Goal: Communication & Community: Participate in discussion

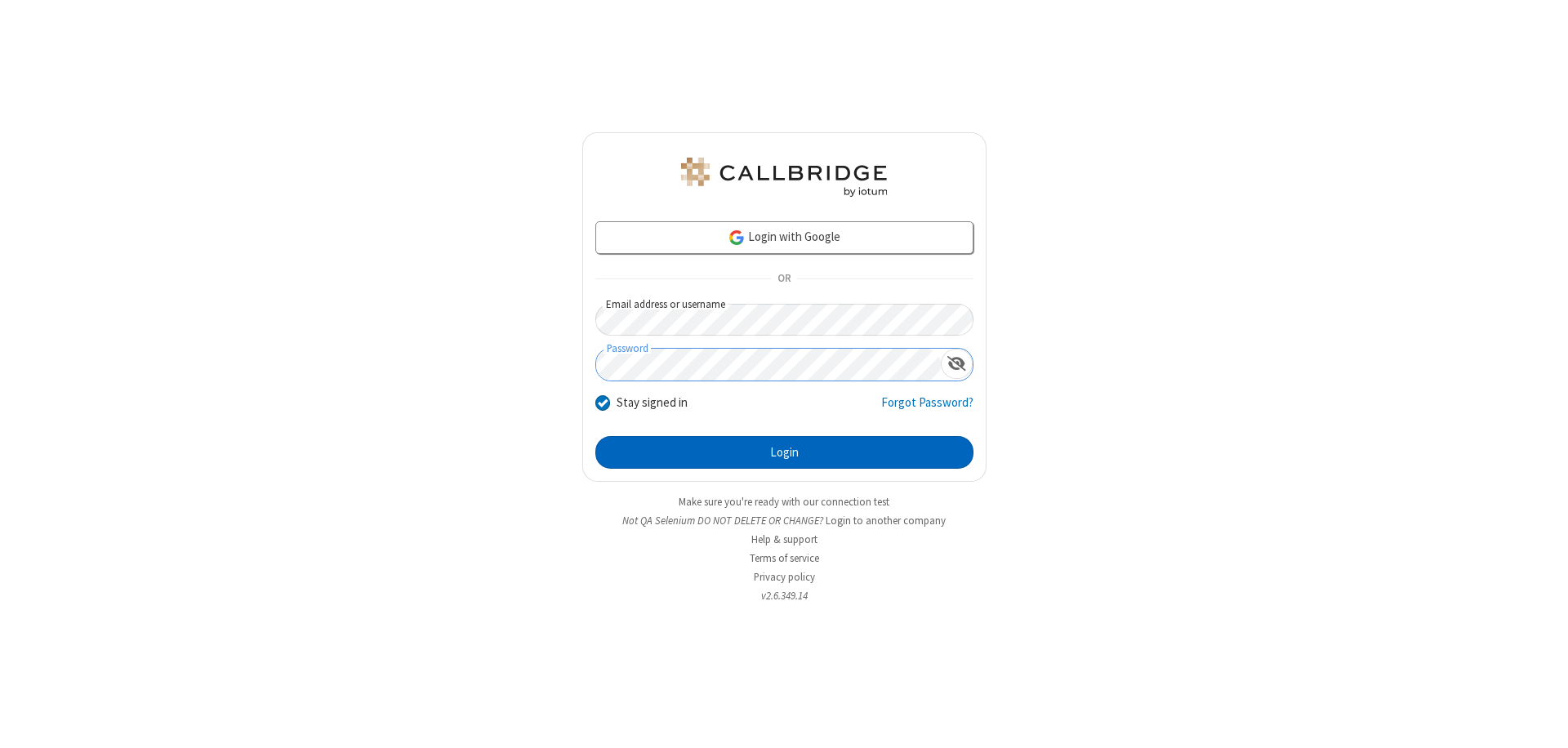
click at [784, 453] on button "Login" at bounding box center [784, 453] width 378 height 32
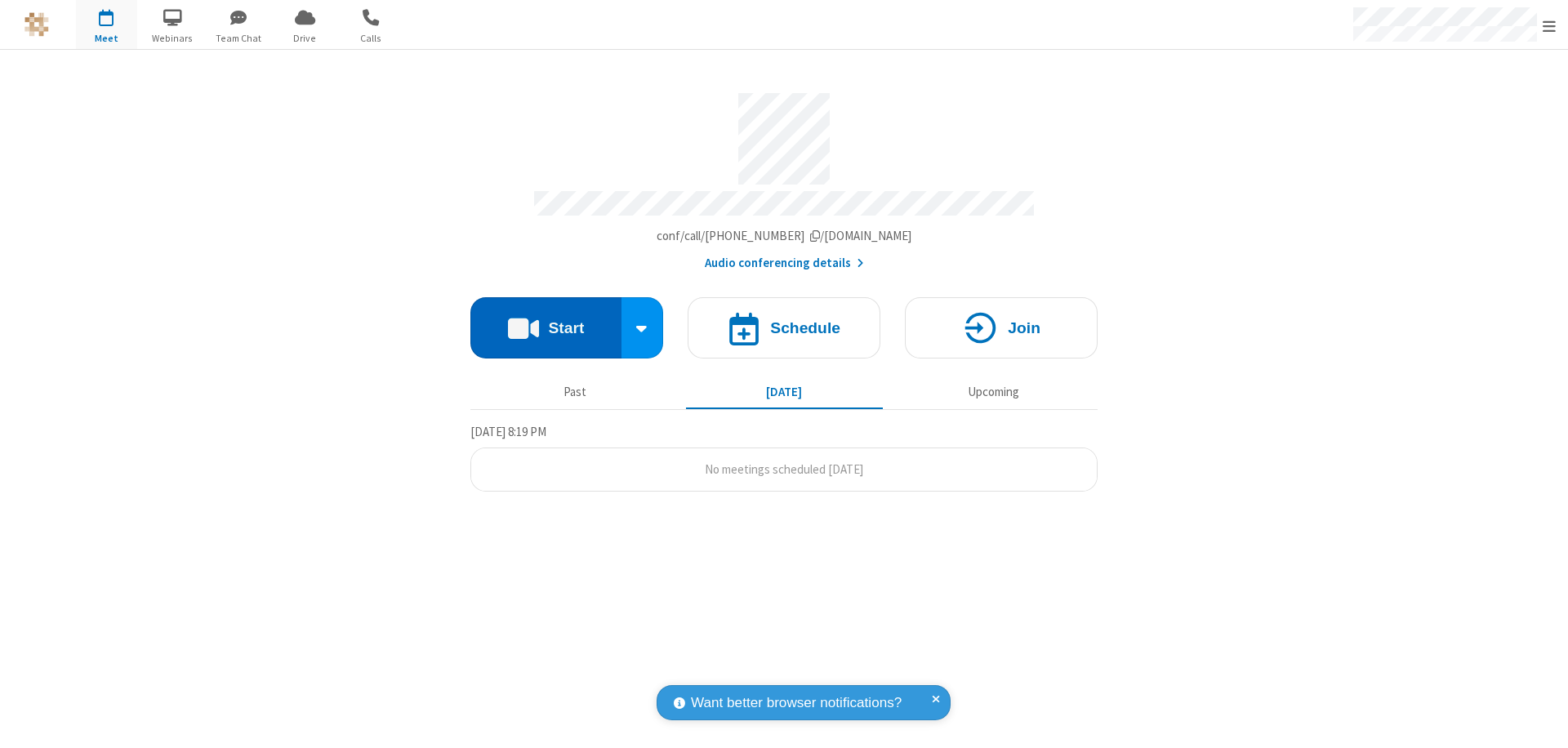
click at [546, 320] on button "Start" at bounding box center [546, 327] width 151 height 62
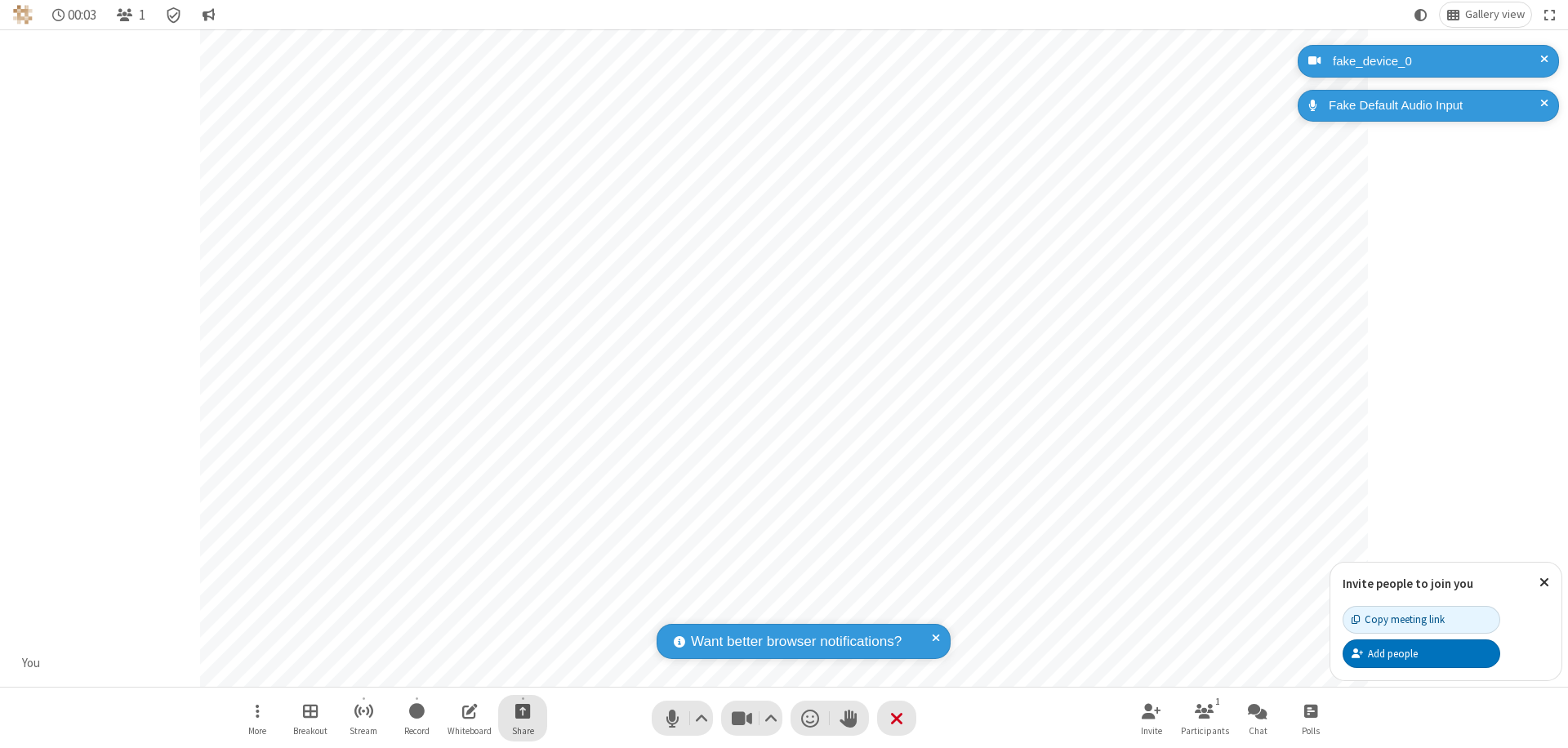
click at [523, 711] on span "Start sharing" at bounding box center [523, 711] width 15 height 21
click at [522, 611] on span "Share additional camera" at bounding box center [532, 614] width 121 height 14
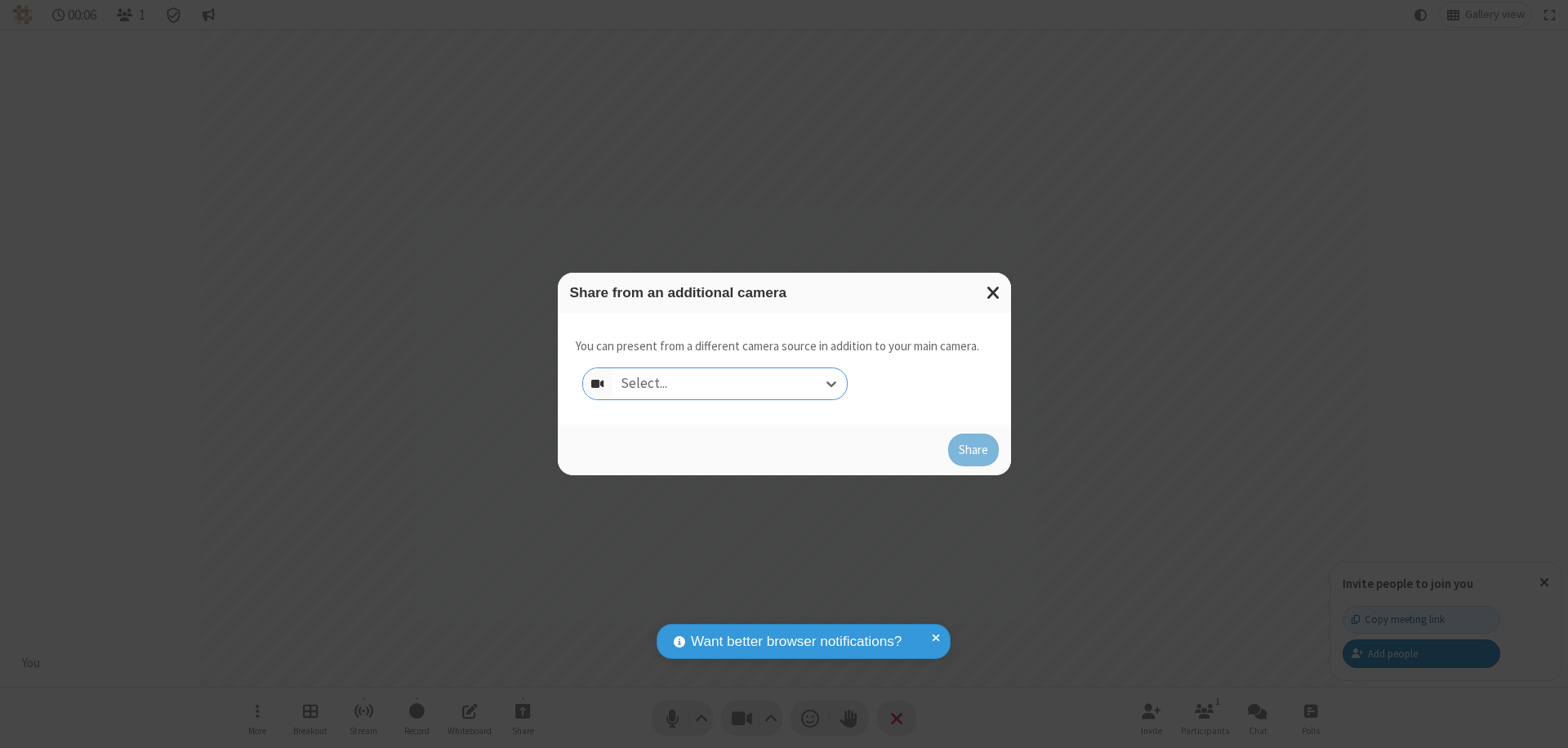
click at [729, 383] on div "Select..." at bounding box center [729, 383] width 234 height 31
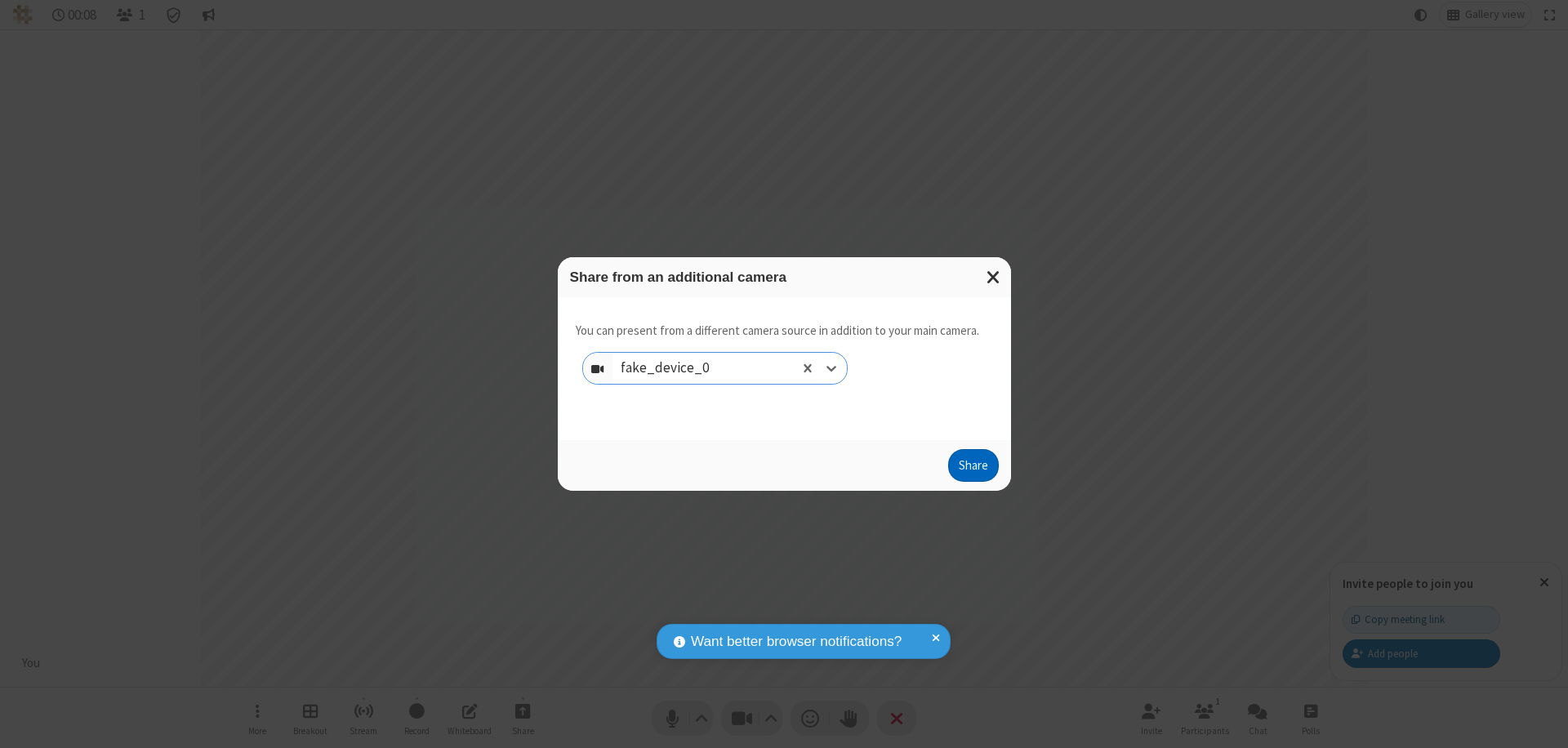
click at [973, 469] on button "Share" at bounding box center [973, 465] width 50 height 32
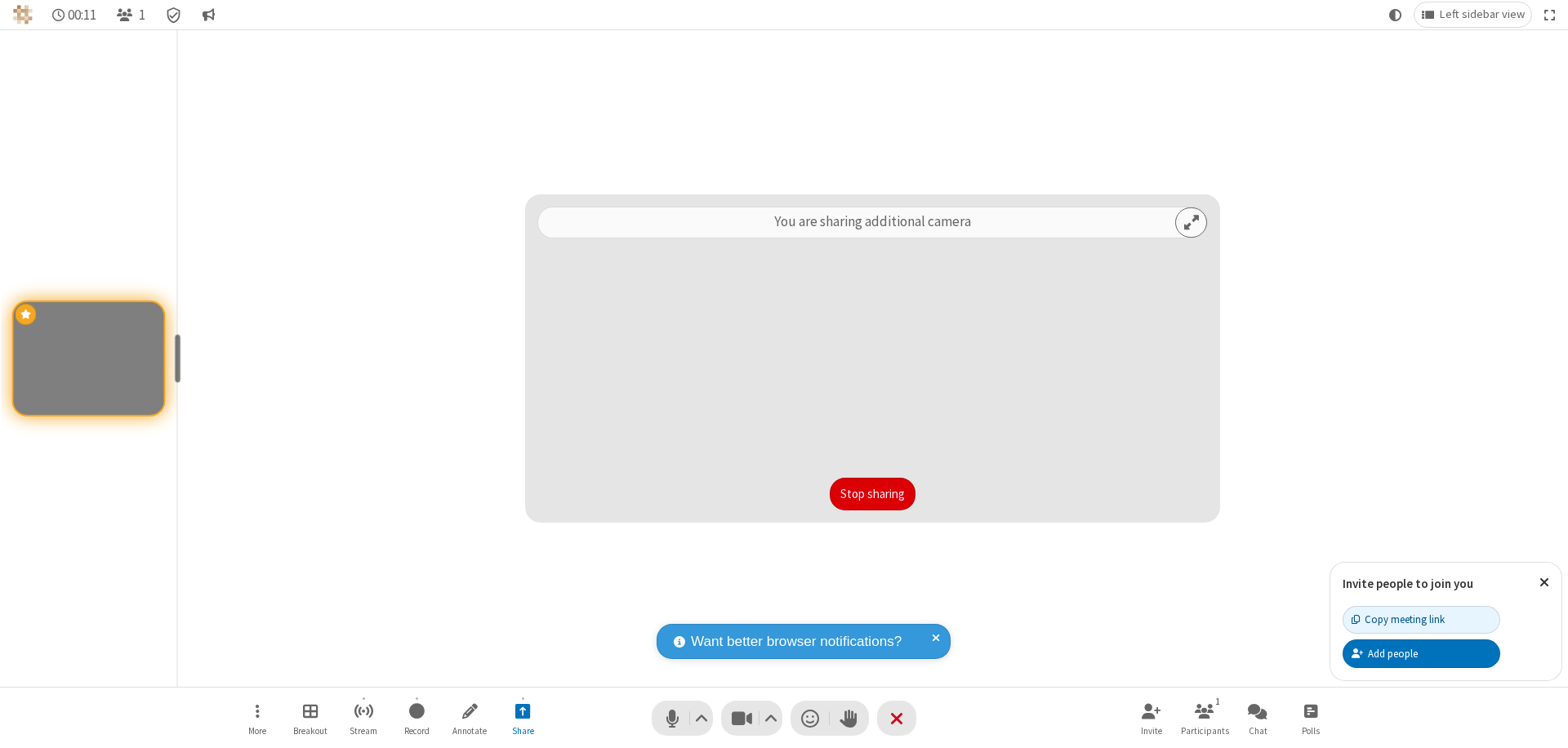
click at [872, 495] on button "Stop sharing" at bounding box center [872, 494] width 85 height 32
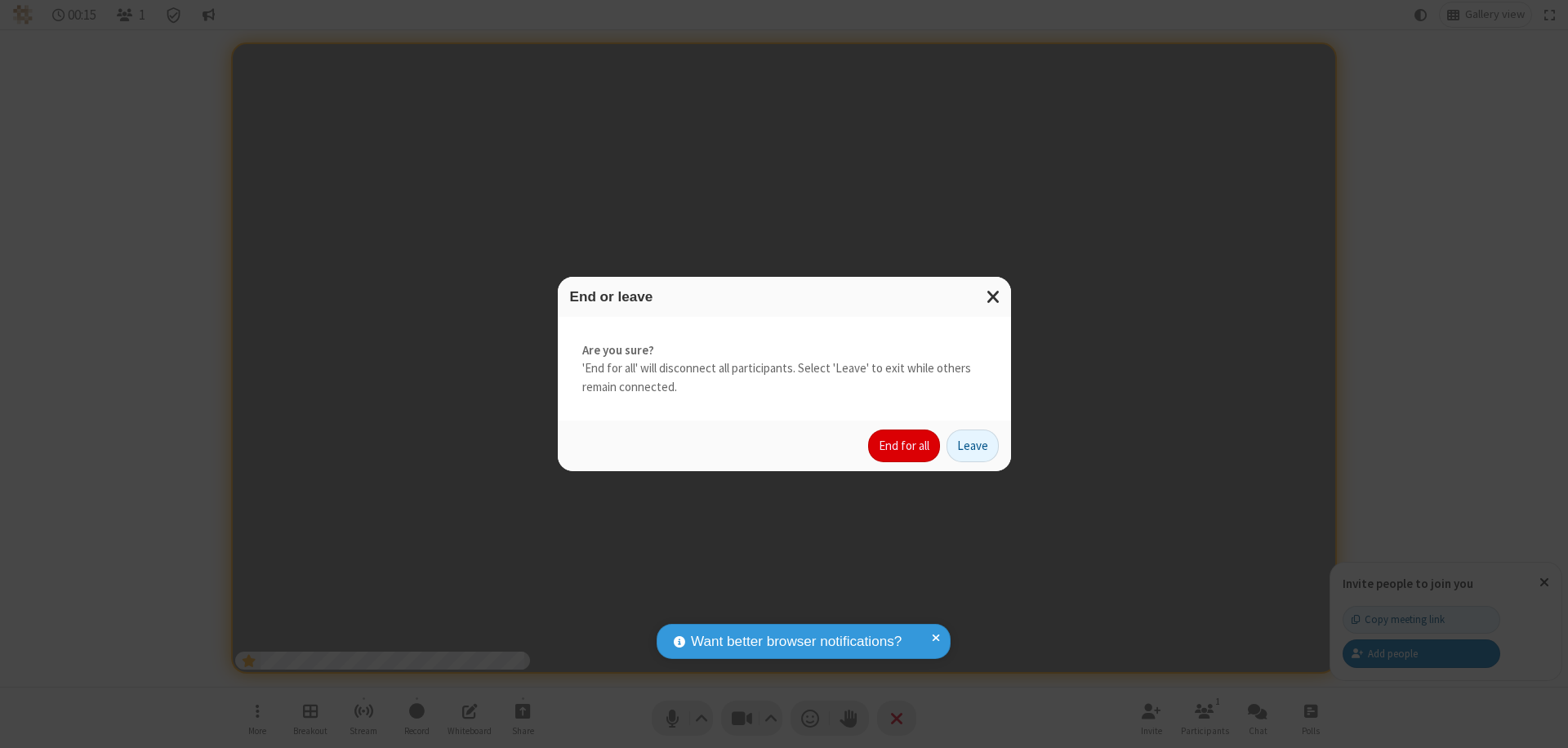
click at [905, 446] on button "End for all" at bounding box center [905, 446] width 72 height 32
